Goal: Information Seeking & Learning: Learn about a topic

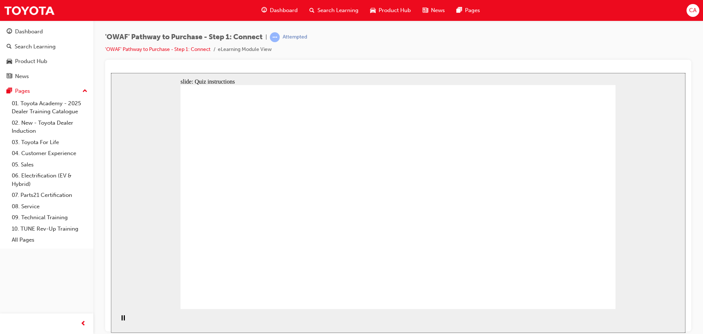
drag, startPoint x: 301, startPoint y: 277, endPoint x: 508, endPoint y: 129, distance: 253.9
drag, startPoint x: 361, startPoint y: 264, endPoint x: 572, endPoint y: 142, distance: 244.2
drag, startPoint x: 260, startPoint y: 263, endPoint x: 454, endPoint y: 155, distance: 222.3
drag, startPoint x: 234, startPoint y: 222, endPoint x: 456, endPoint y: 201, distance: 223.4
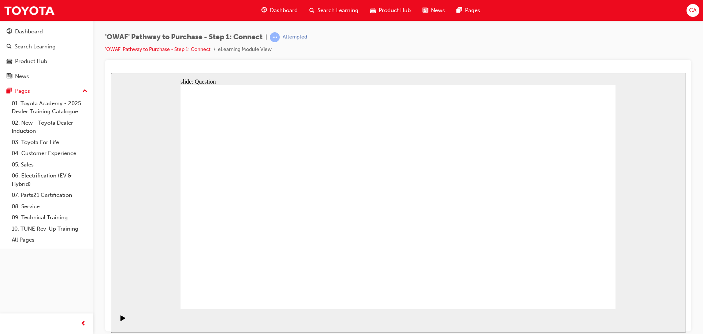
drag, startPoint x: 292, startPoint y: 218, endPoint x: 587, endPoint y: 199, distance: 296.1
drag, startPoint x: 349, startPoint y: 218, endPoint x: 559, endPoint y: 251, distance: 212.5
drag, startPoint x: 364, startPoint y: 208, endPoint x: 493, endPoint y: 252, distance: 136.1
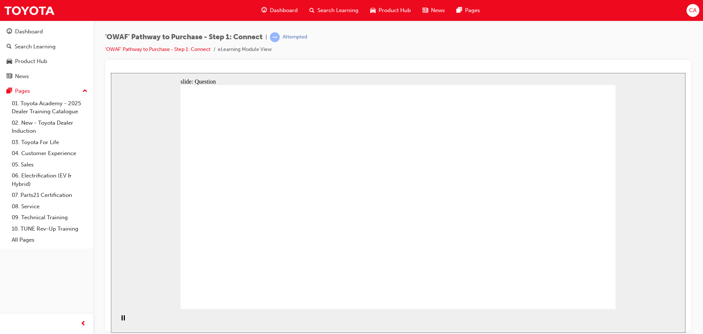
drag, startPoint x: 539, startPoint y: 225, endPoint x: 398, endPoint y: 224, distance: 141.4
drag, startPoint x: 498, startPoint y: 195, endPoint x: 259, endPoint y: 222, distance: 240.0
drag, startPoint x: 541, startPoint y: 240, endPoint x: 406, endPoint y: 230, distance: 135.1
drag, startPoint x: 531, startPoint y: 233, endPoint x: 396, endPoint y: 218, distance: 136.0
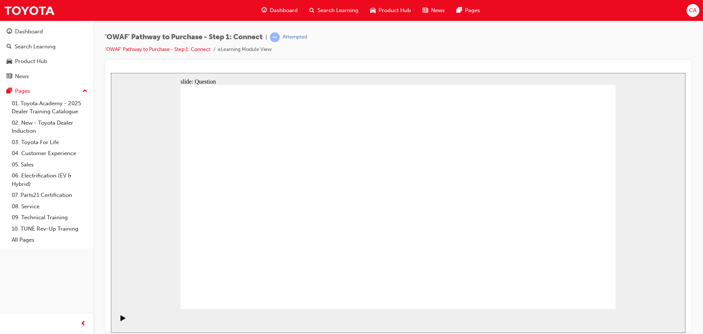
drag, startPoint x: 542, startPoint y: 237, endPoint x: 420, endPoint y: 227, distance: 122.4
drag, startPoint x: 548, startPoint y: 230, endPoint x: 273, endPoint y: 224, distance: 275.1
drag, startPoint x: 526, startPoint y: 236, endPoint x: 229, endPoint y: 226, distance: 297.2
drag, startPoint x: 529, startPoint y: 223, endPoint x: 262, endPoint y: 225, distance: 266.6
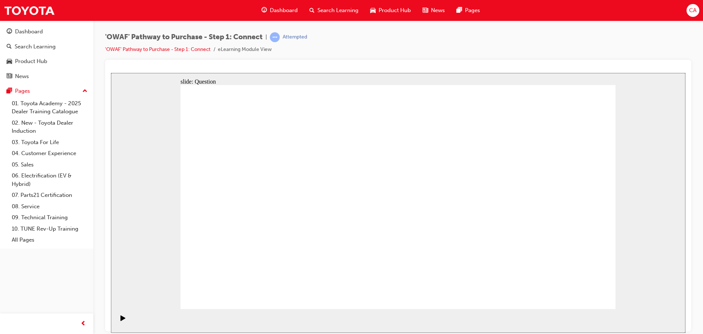
radio input "true"
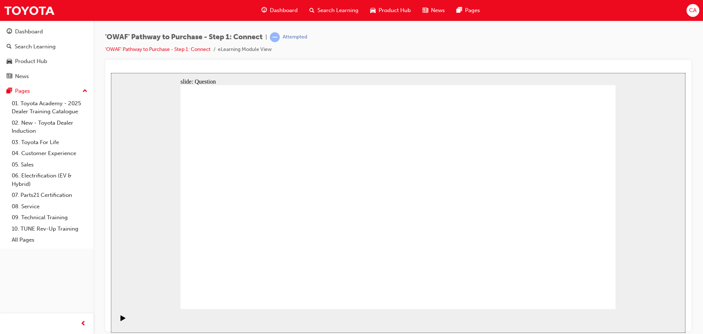
radio input "false"
radio input "true"
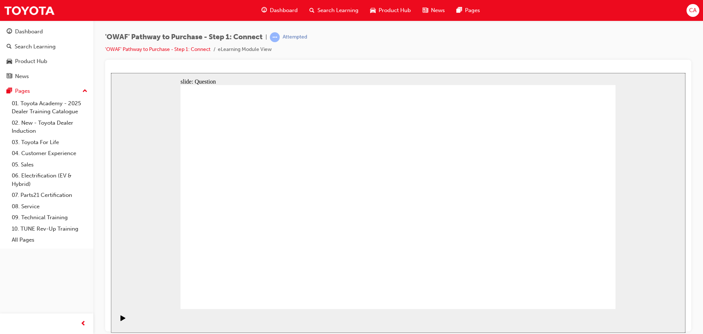
checkbox input "true"
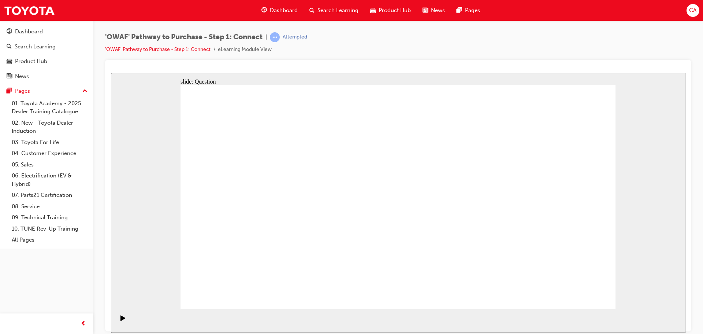
checkbox input "true"
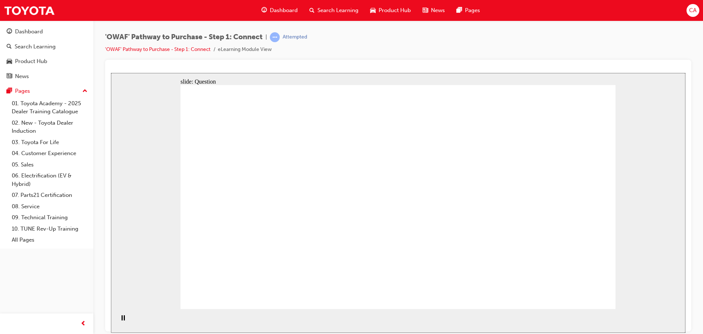
drag, startPoint x: 290, startPoint y: 263, endPoint x: 434, endPoint y: 164, distance: 174.0
drag, startPoint x: 377, startPoint y: 274, endPoint x: 517, endPoint y: 167, distance: 176.8
drag, startPoint x: 449, startPoint y: 270, endPoint x: 277, endPoint y: 192, distance: 188.6
drag, startPoint x: 510, startPoint y: 248, endPoint x: 367, endPoint y: 195, distance: 152.0
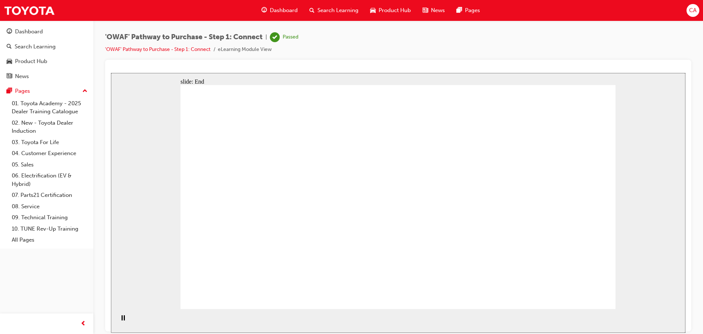
click at [325, 10] on span "Search Learning" at bounding box center [338, 10] width 41 height 8
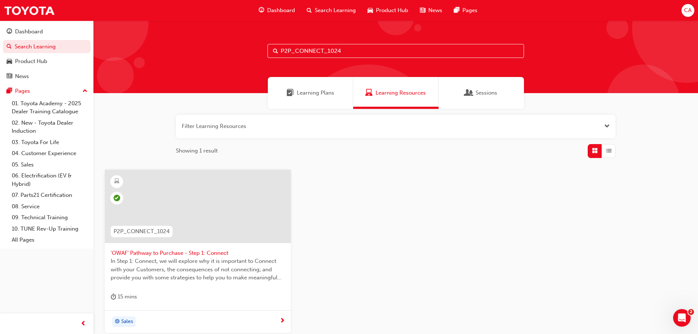
drag, startPoint x: 378, startPoint y: 45, endPoint x: 51, endPoint y: -5, distance: 331.2
click at [51, 0] on html "Your version of Internet Explorer is outdated and not supported. Please upgrade…" at bounding box center [349, 167] width 698 height 334
paste input "UNDERS"
type input "P2P_UNDERST_1024"
click at [211, 220] on div at bounding box center [198, 206] width 186 height 73
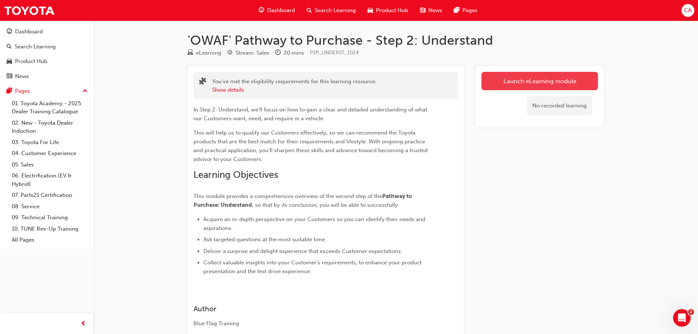
click at [512, 79] on link "Launch eLearning module" at bounding box center [539, 81] width 116 height 18
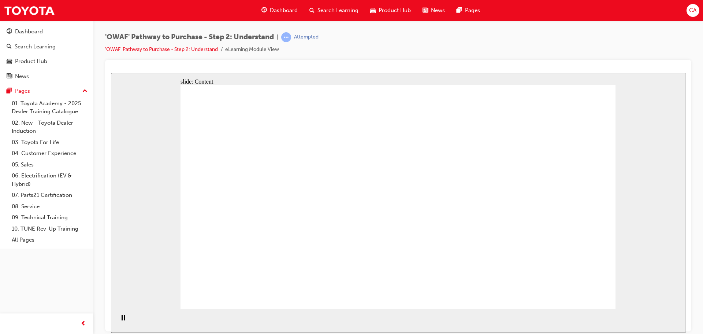
click at [124, 320] on rect "Pause (Ctrl+Alt+P)" at bounding box center [124, 317] width 1 height 5
